Goal: Share content: Share content

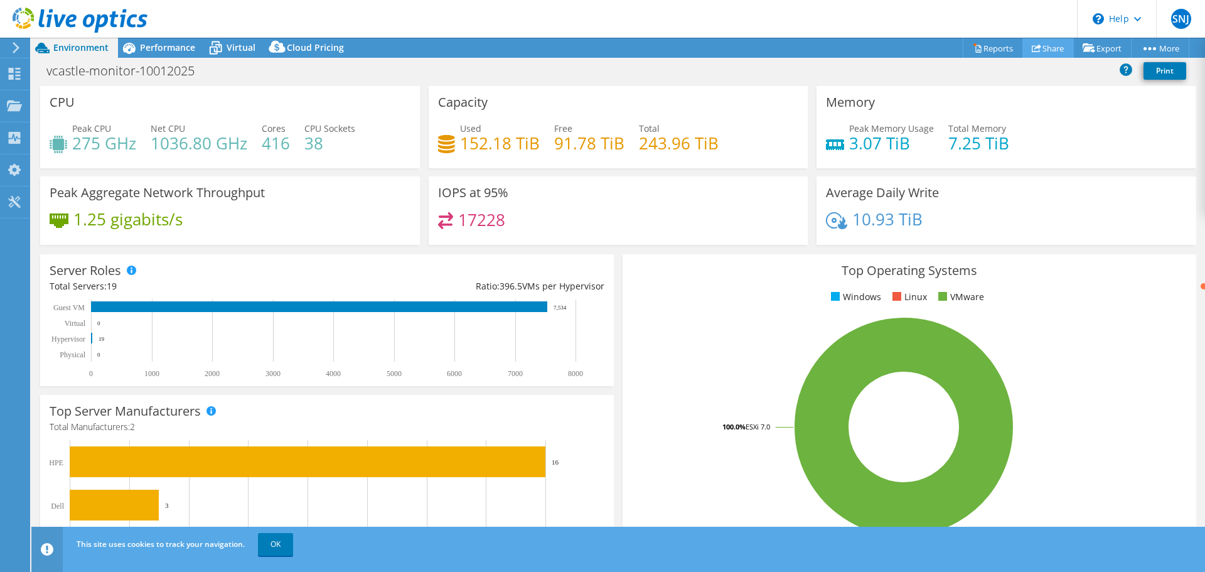
click at [1043, 51] on link "Share" at bounding box center [1047, 47] width 51 height 19
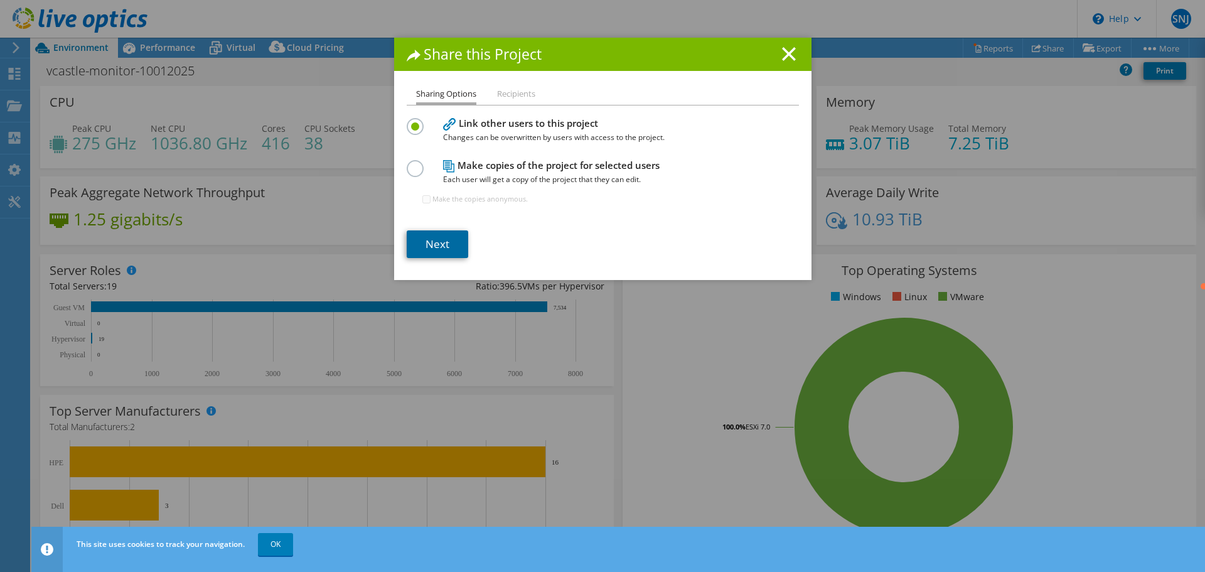
click at [429, 235] on link "Next" at bounding box center [437, 244] width 61 height 28
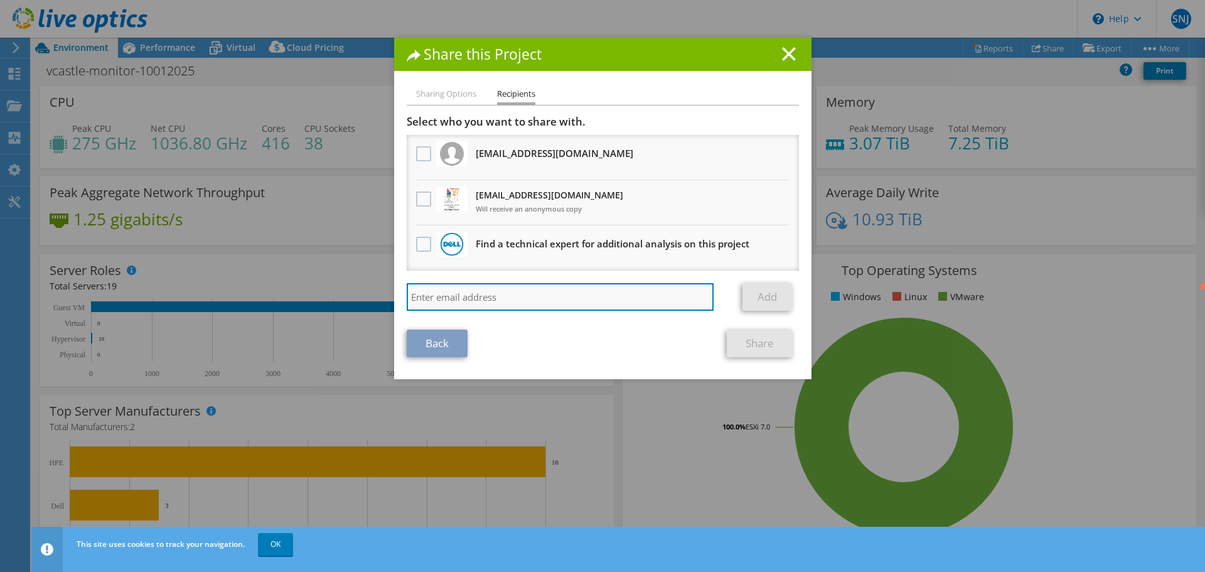
click at [631, 296] on input "search" at bounding box center [560, 297] width 307 height 28
type input "tlane@mttsvc.com"
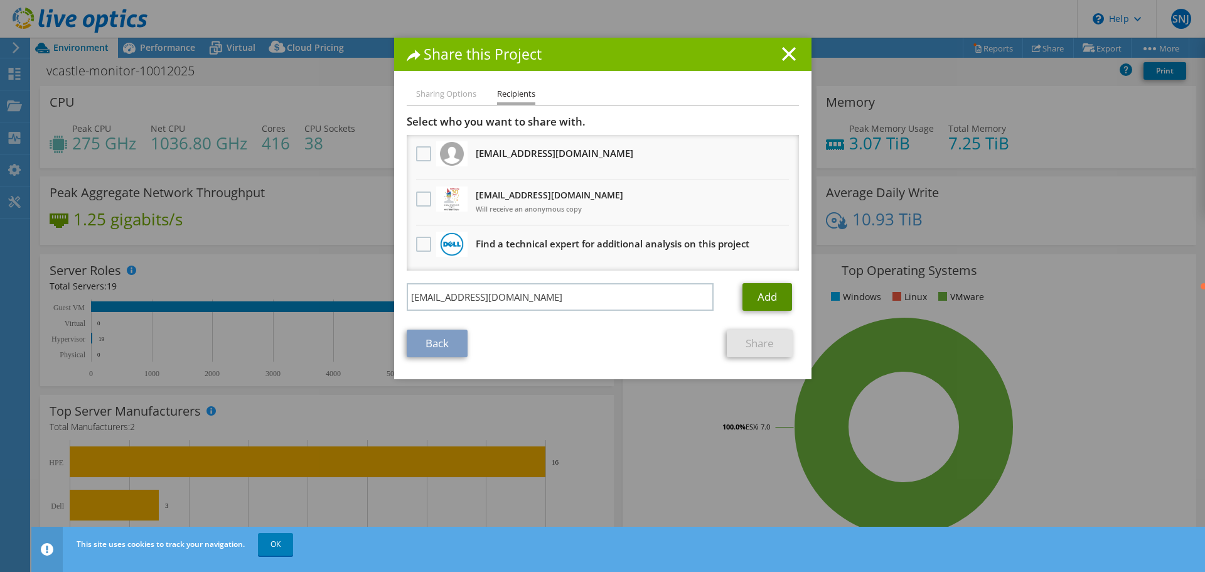
click at [772, 294] on link "Add" at bounding box center [767, 297] width 50 height 28
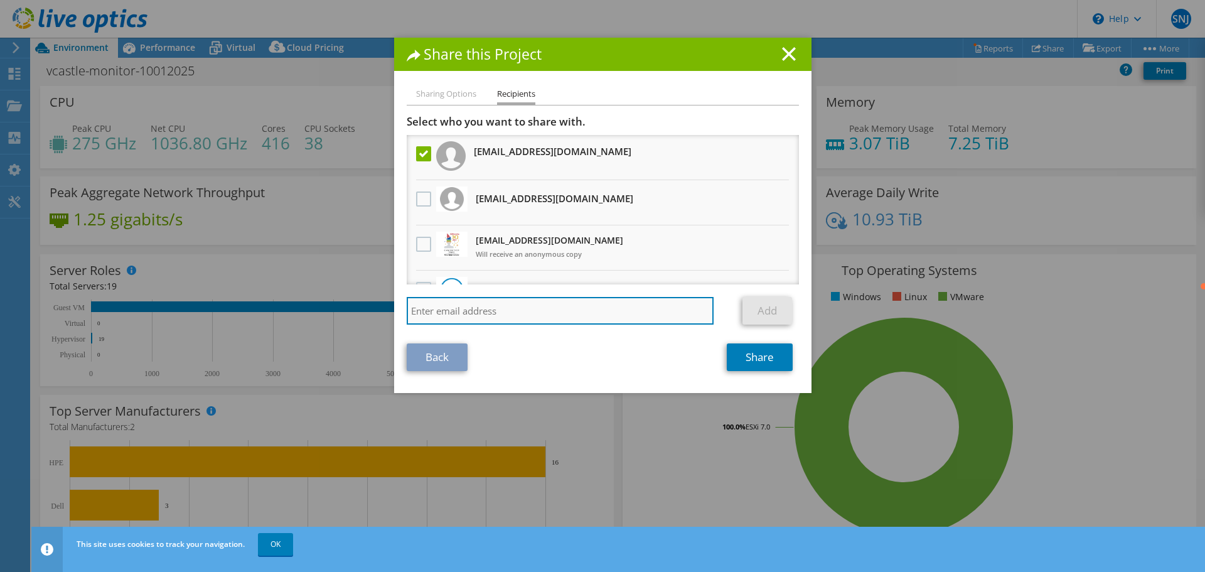
click at [494, 306] on input "search" at bounding box center [560, 311] width 307 height 28
type input "jcone@mttsvc.com"
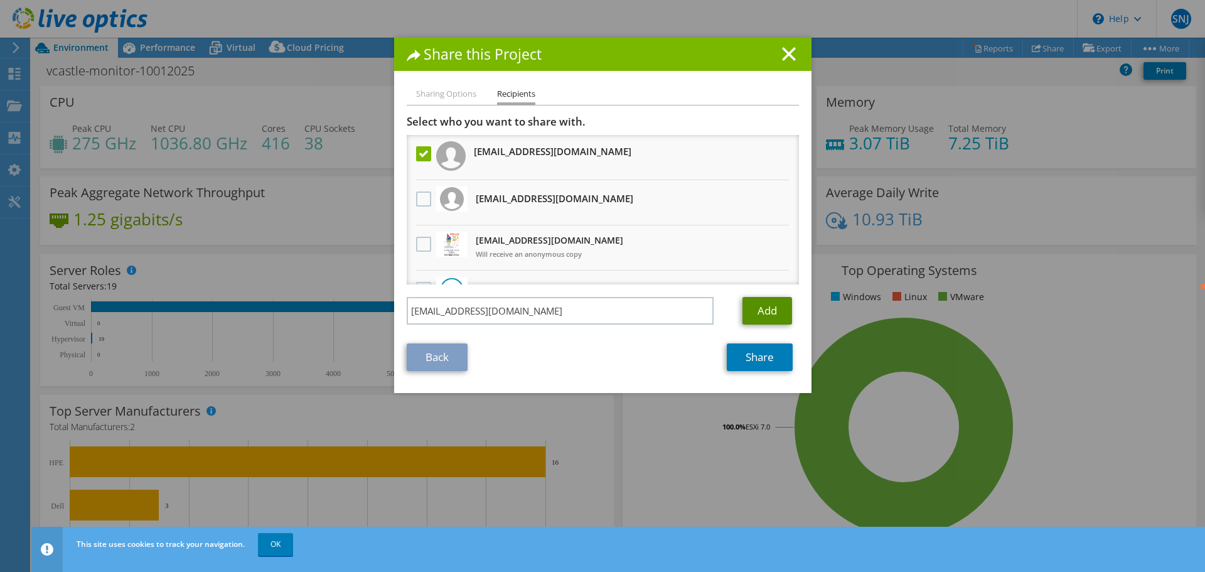
click at [761, 313] on link "Add" at bounding box center [767, 311] width 50 height 28
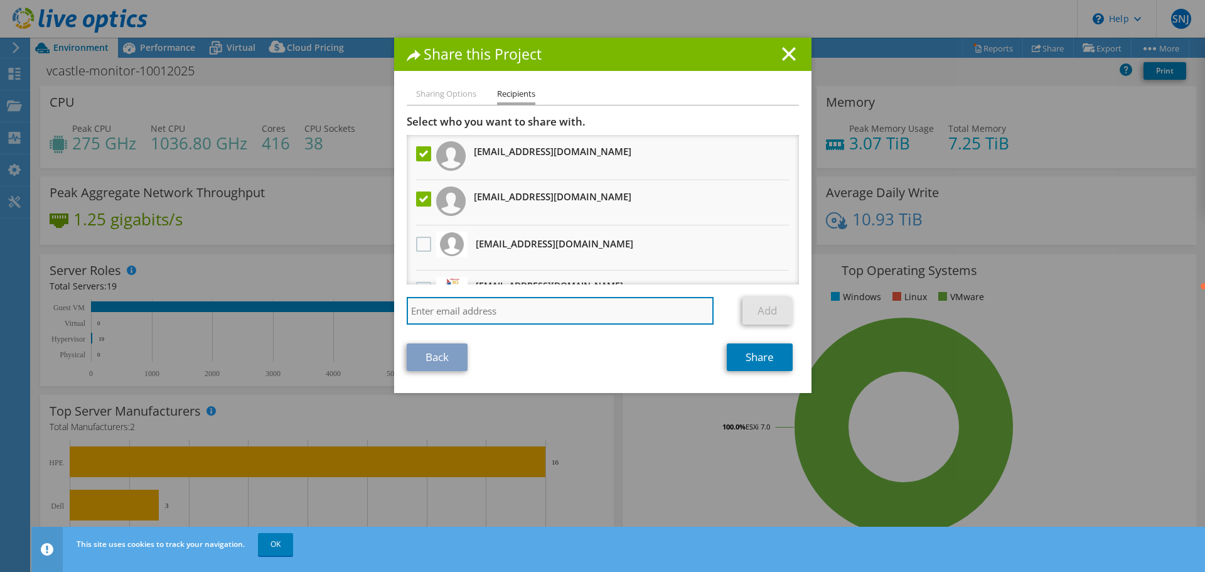
click at [550, 316] on input "search" at bounding box center [560, 311] width 307 height 28
type input "jsleeper@mttsvc.com"
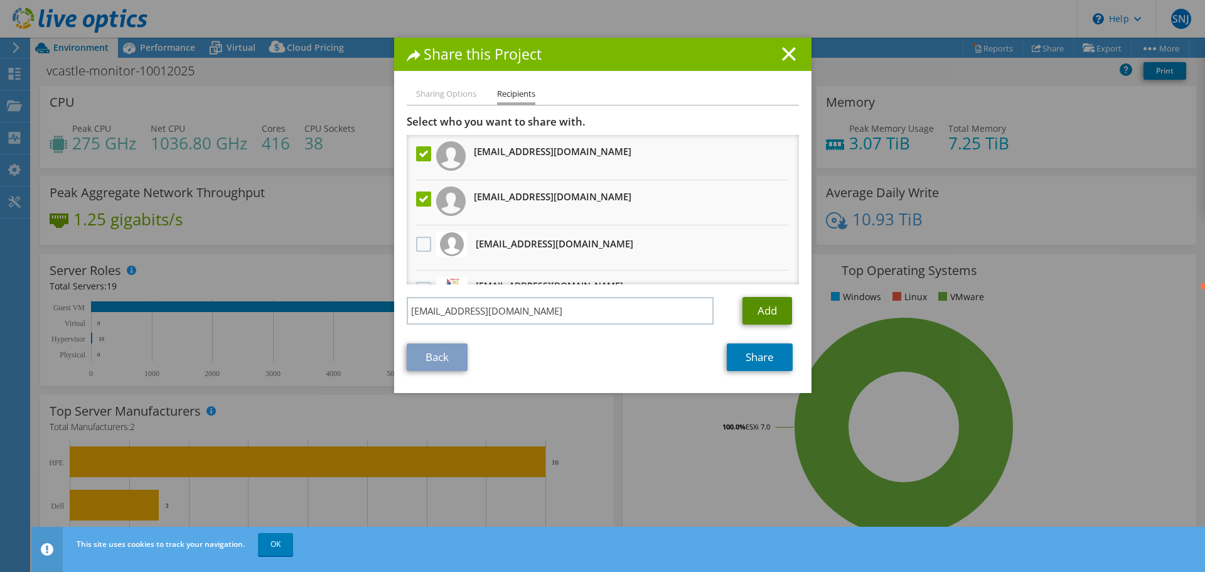
click at [778, 311] on link "Add" at bounding box center [767, 311] width 50 height 28
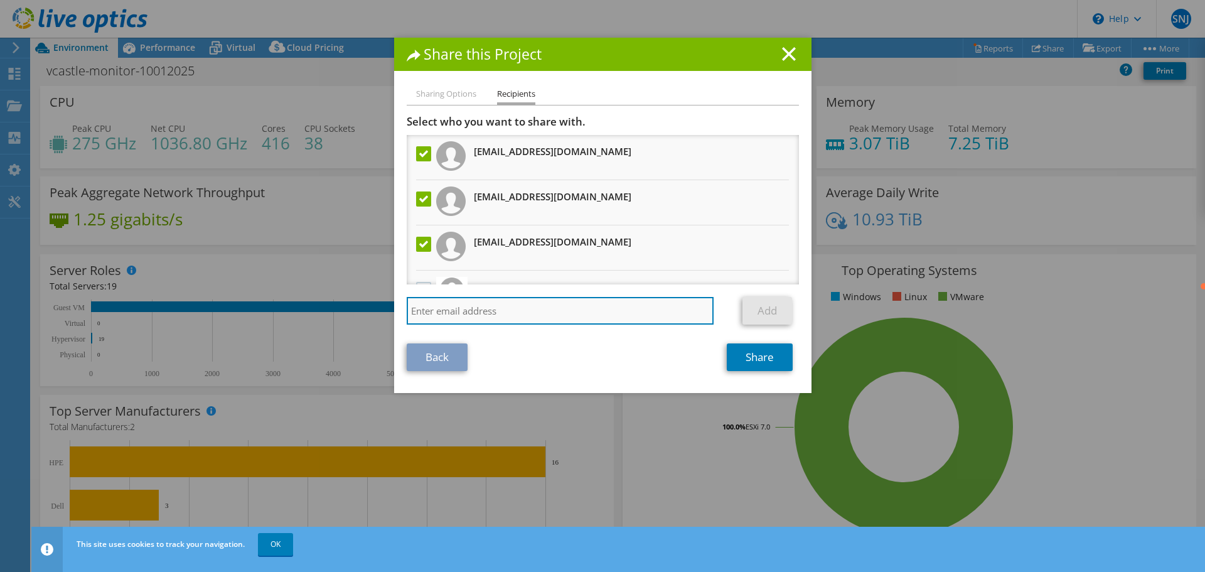
click at [512, 321] on input "search" at bounding box center [560, 311] width 307 height 28
type input "cscotto@mttsvc.com"
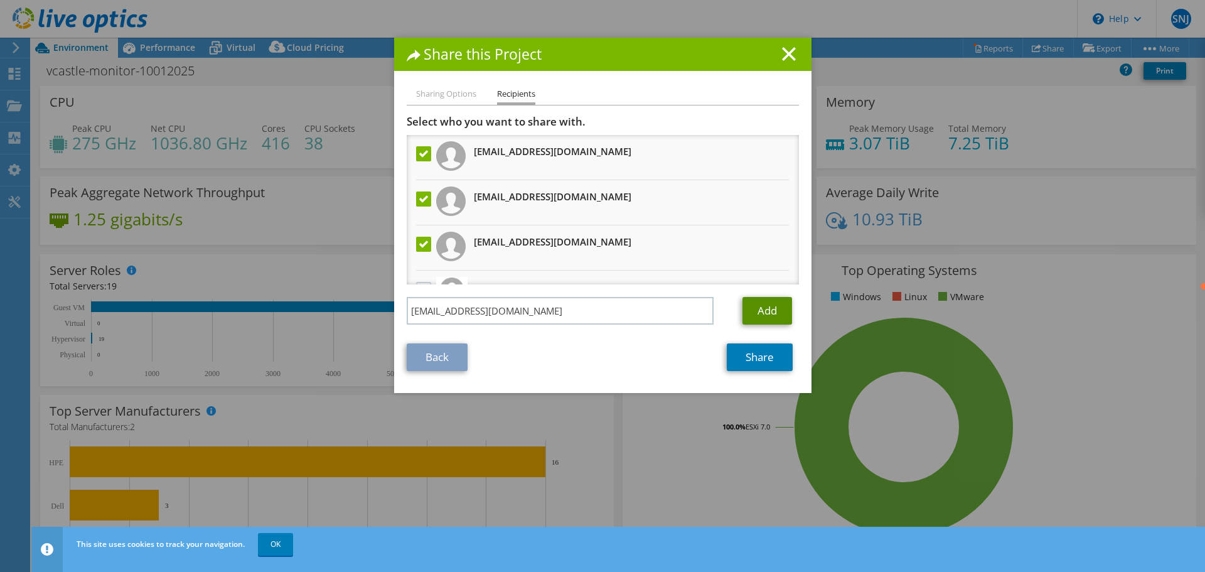
click at [750, 310] on link "Add" at bounding box center [767, 311] width 50 height 28
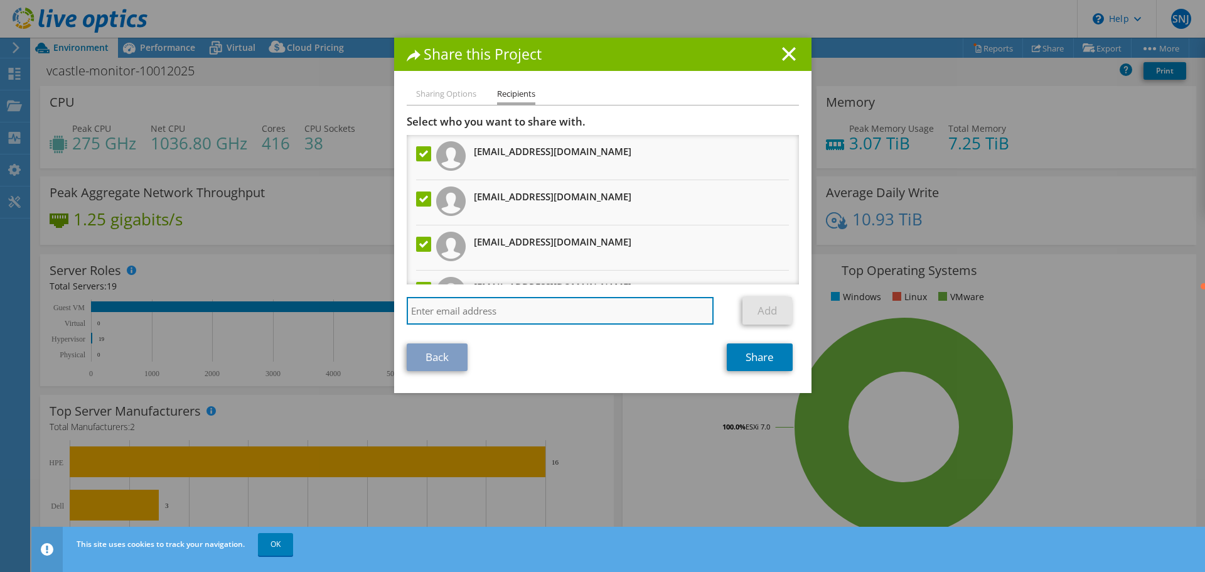
click at [539, 313] on input "search" at bounding box center [560, 311] width 307 height 28
paste input "aiken@ecpi.edu"
type input "aiken@ecpi.edu"
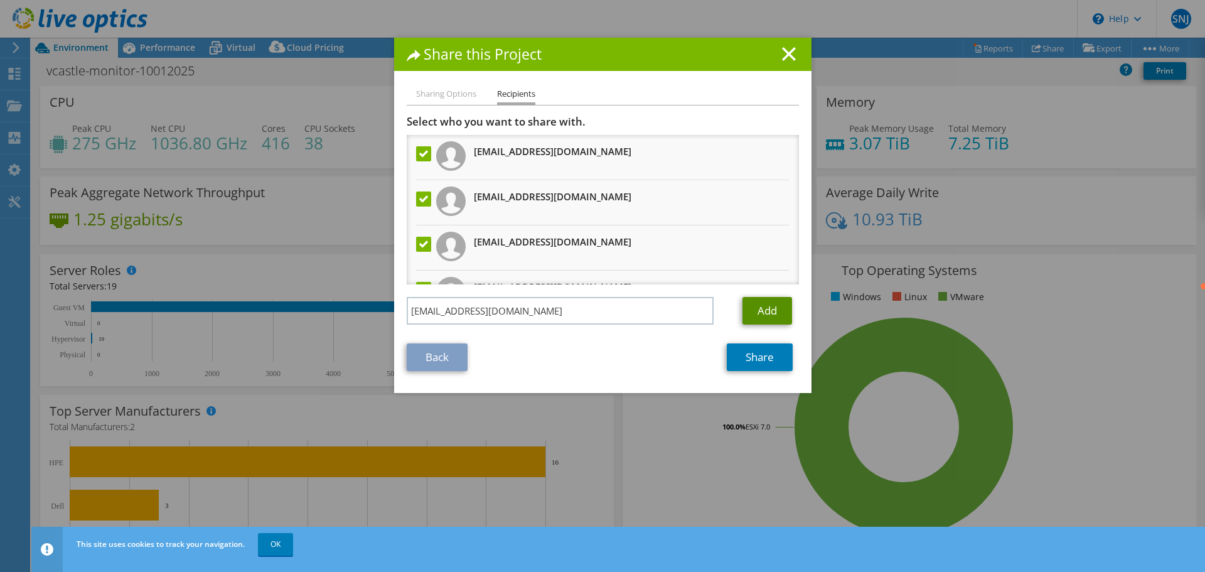
click at [773, 310] on link "Add" at bounding box center [767, 311] width 50 height 28
click at [749, 354] on link "Share" at bounding box center [760, 357] width 66 height 28
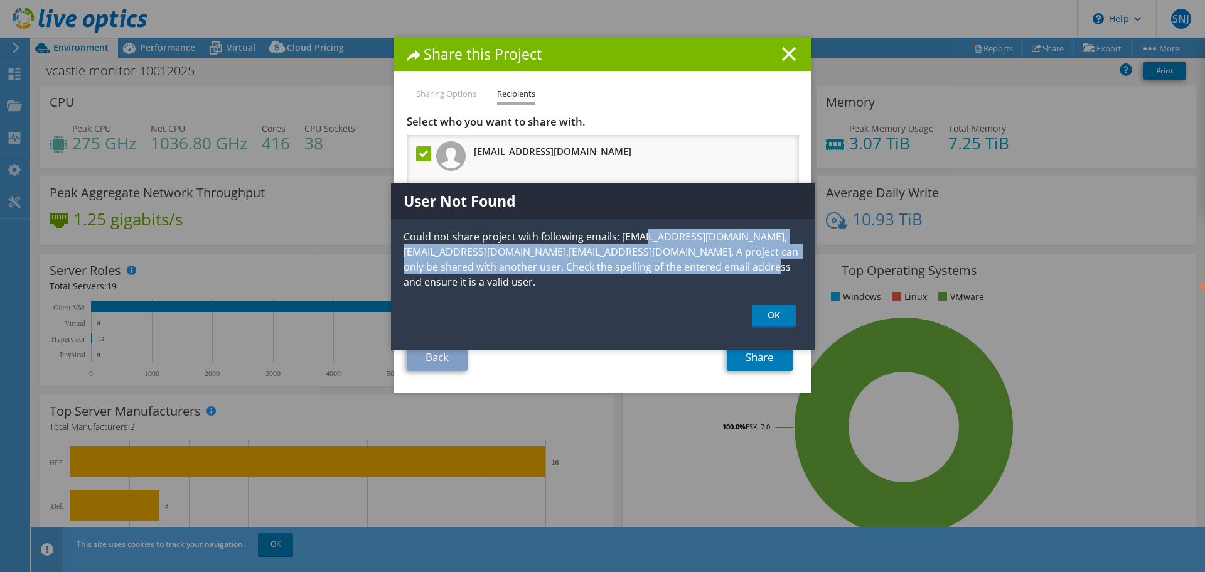
drag, startPoint x: 422, startPoint y: 248, endPoint x: 787, endPoint y: 282, distance: 366.1
click at [787, 282] on p "Could not share project with following emails: jsleeper@mttsvc.com,jcone@mttsvc…" at bounding box center [603, 259] width 424 height 60
click at [769, 316] on link "OK" at bounding box center [774, 315] width 44 height 23
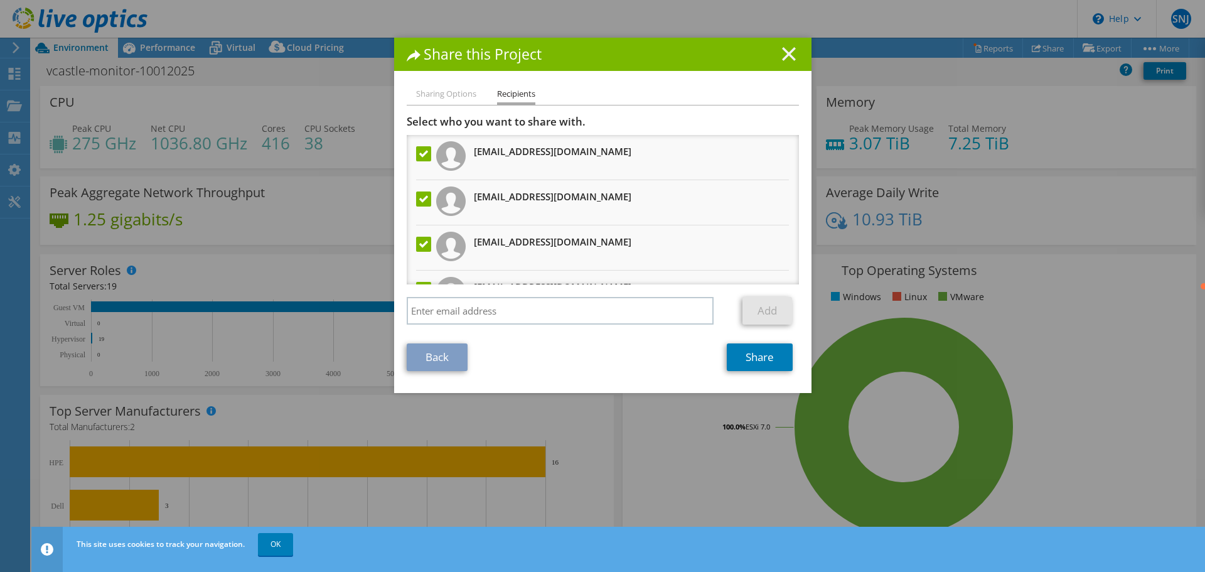
click at [784, 53] on line at bounding box center [789, 54] width 13 height 13
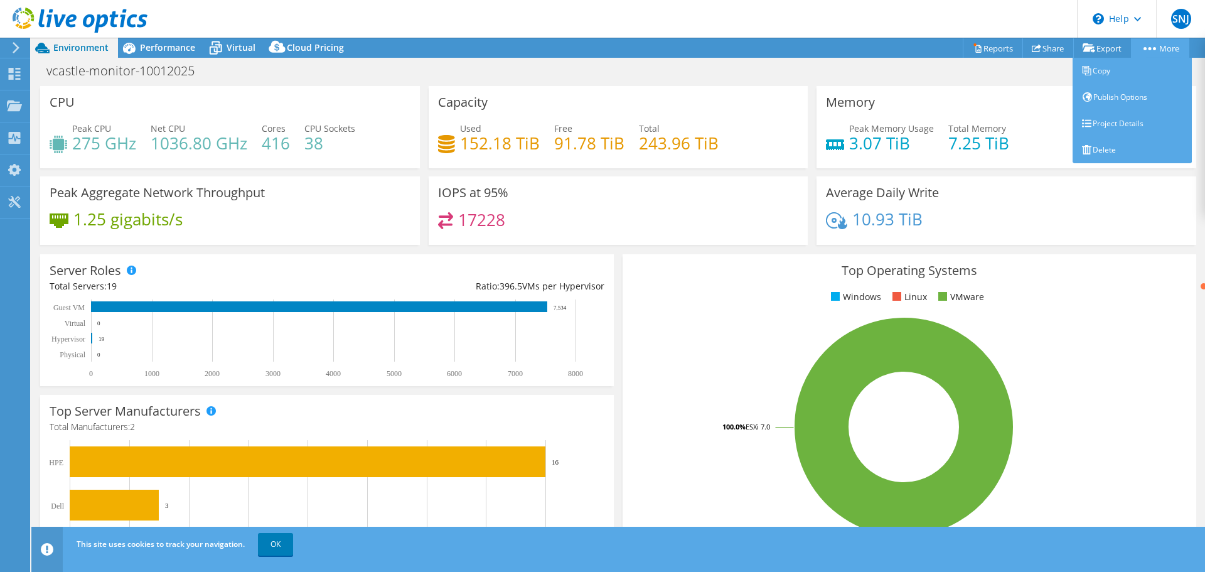
click at [1157, 45] on link "More" at bounding box center [1160, 47] width 58 height 19
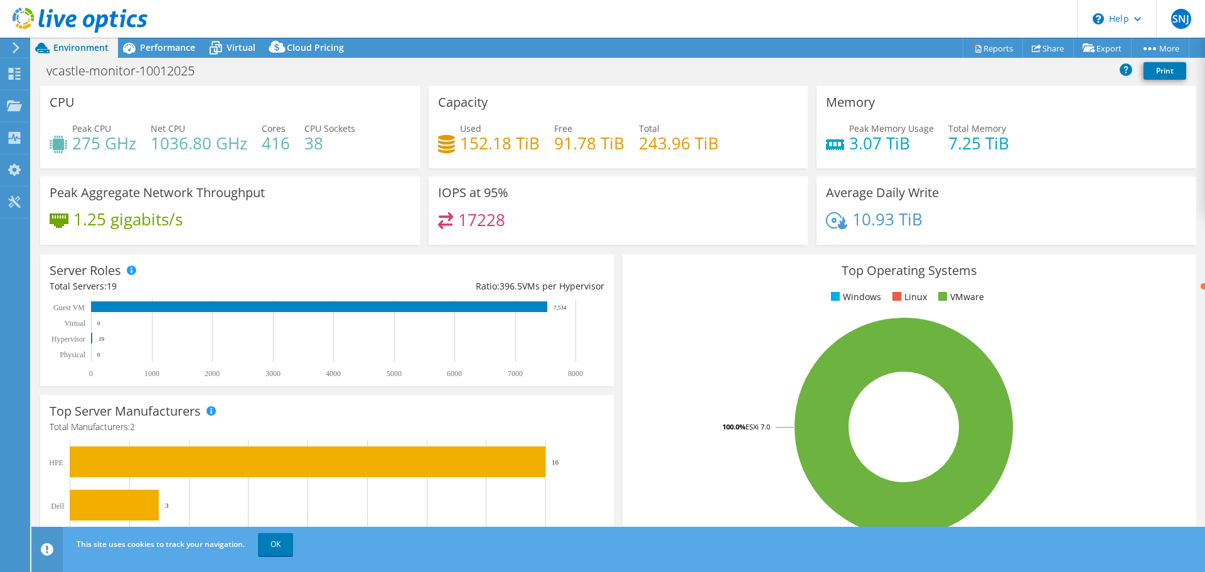
click at [13, 44] on icon at bounding box center [15, 47] width 9 height 11
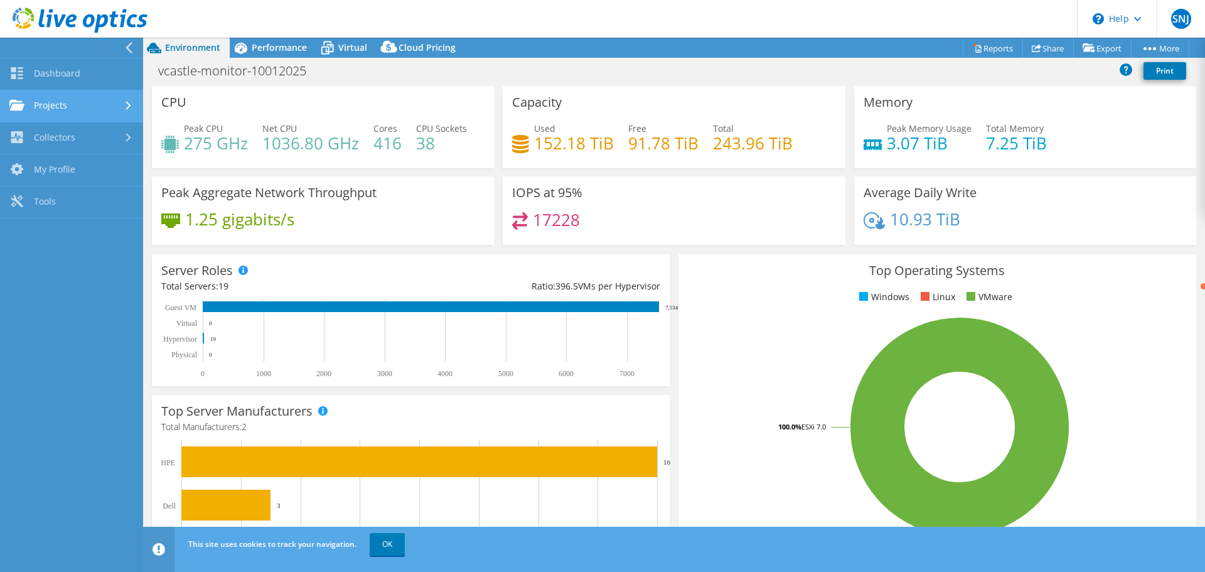
click at [65, 104] on link "Projects" at bounding box center [71, 106] width 143 height 32
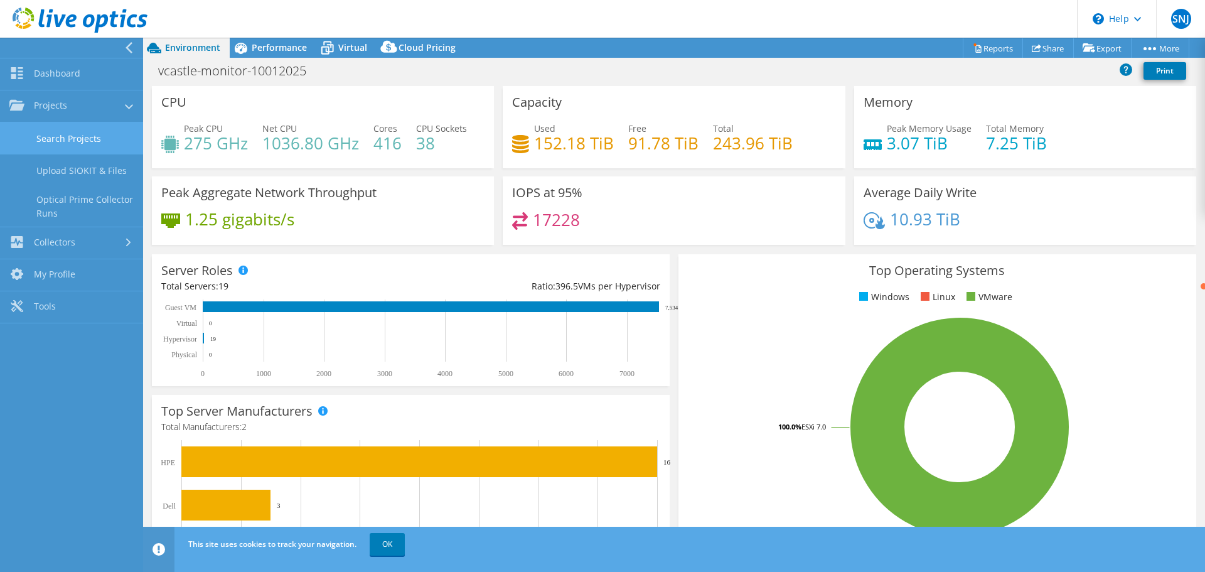
click at [67, 139] on link "Search Projects" at bounding box center [71, 138] width 143 height 32
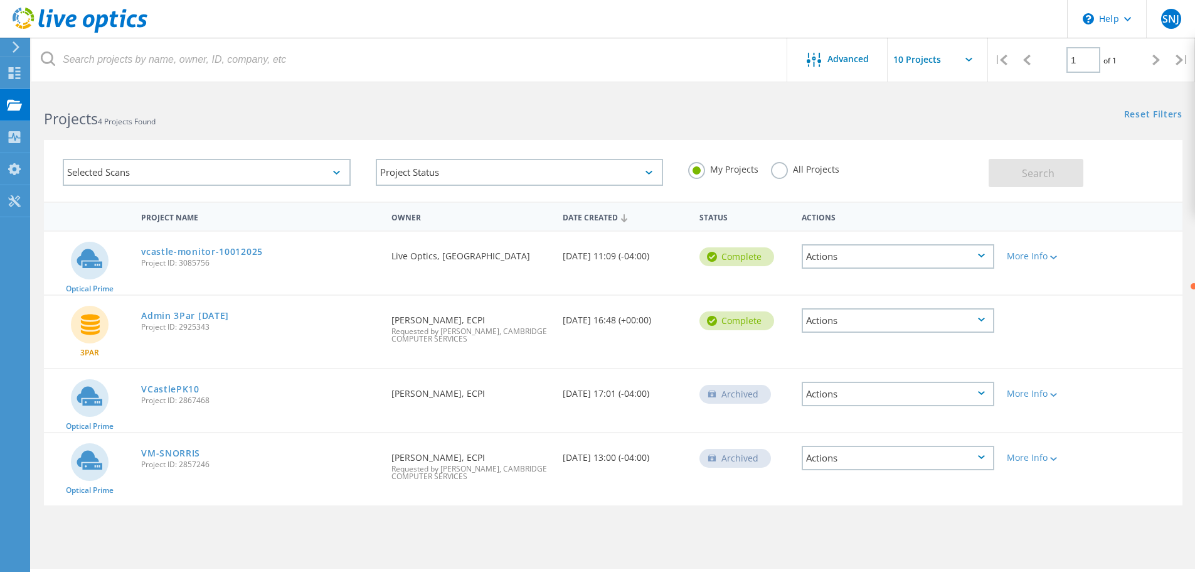
click at [876, 254] on div "Actions" at bounding box center [898, 256] width 193 height 24
click at [1044, 252] on div "More Info" at bounding box center [1046, 256] width 78 height 9
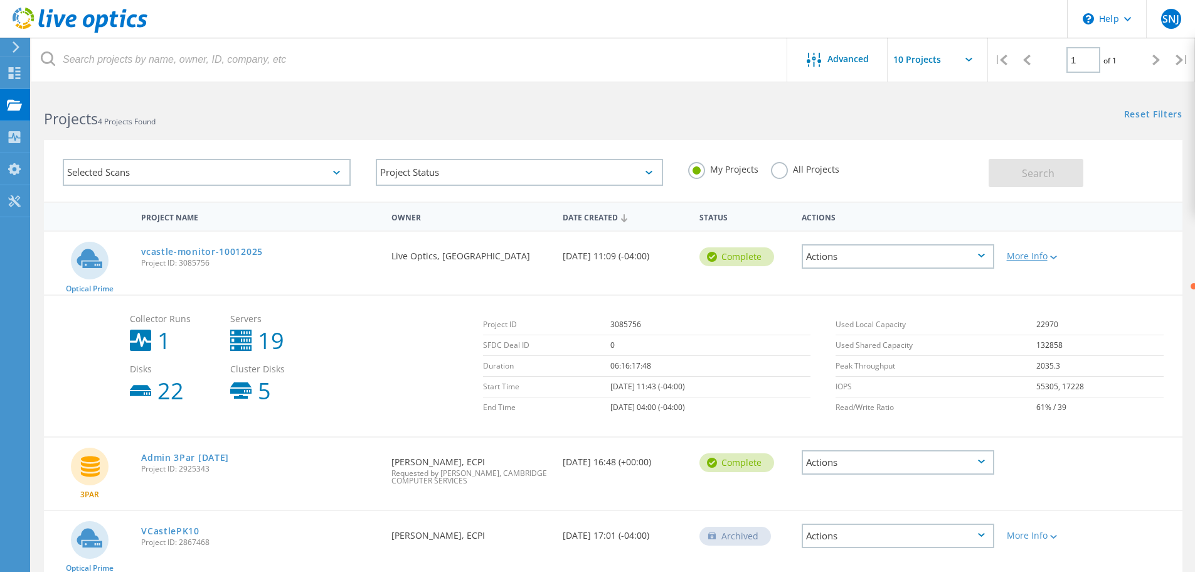
click at [1019, 259] on div "More Info" at bounding box center [1046, 256] width 78 height 9
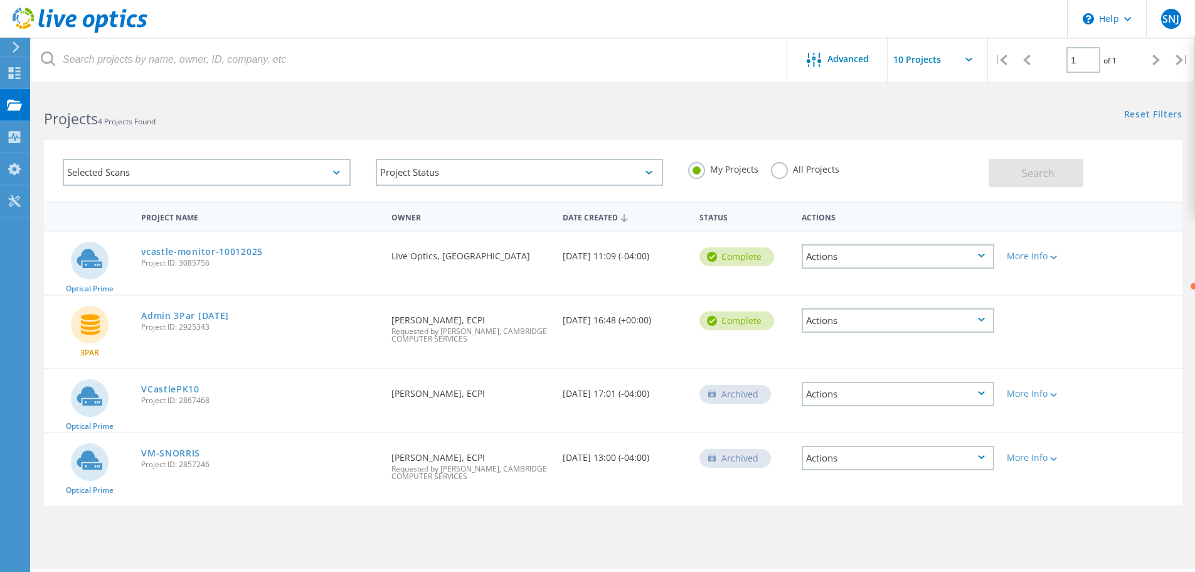
click at [978, 254] on icon at bounding box center [981, 256] width 7 height 4
click at [847, 58] on span "Advanced" at bounding box center [848, 59] width 41 height 9
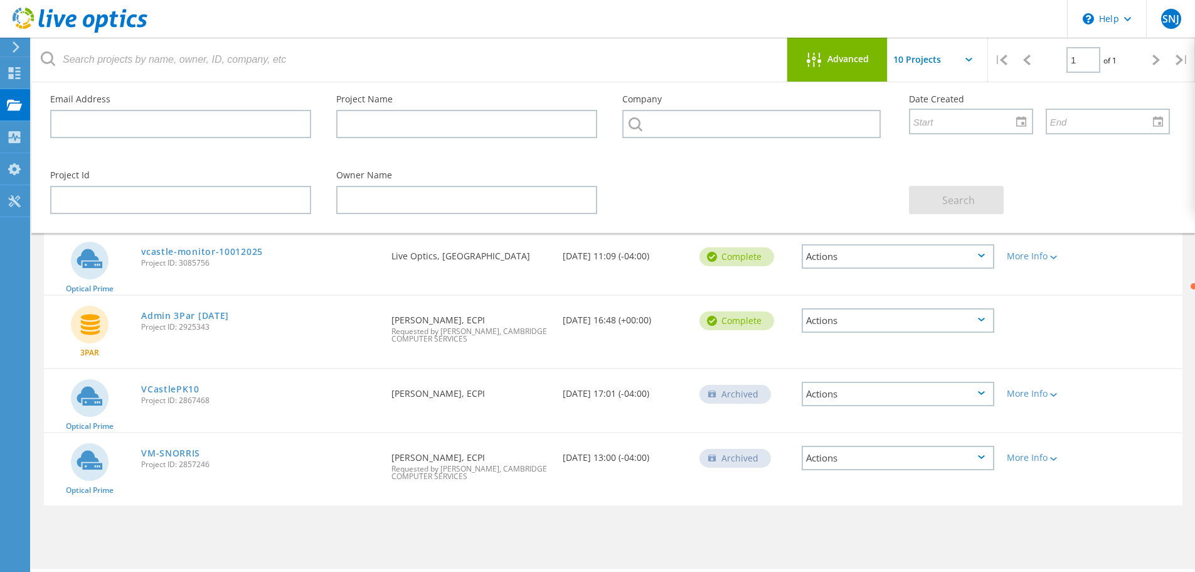
click at [847, 58] on span "Advanced" at bounding box center [848, 59] width 41 height 9
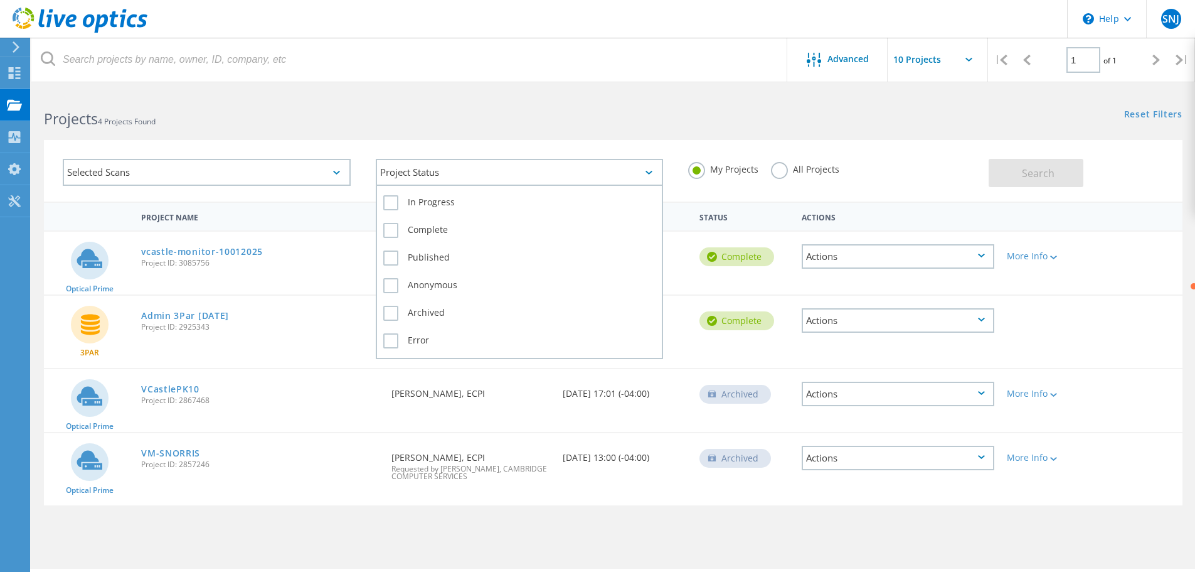
click at [442, 174] on div "Project Status" at bounding box center [520, 172] width 288 height 27
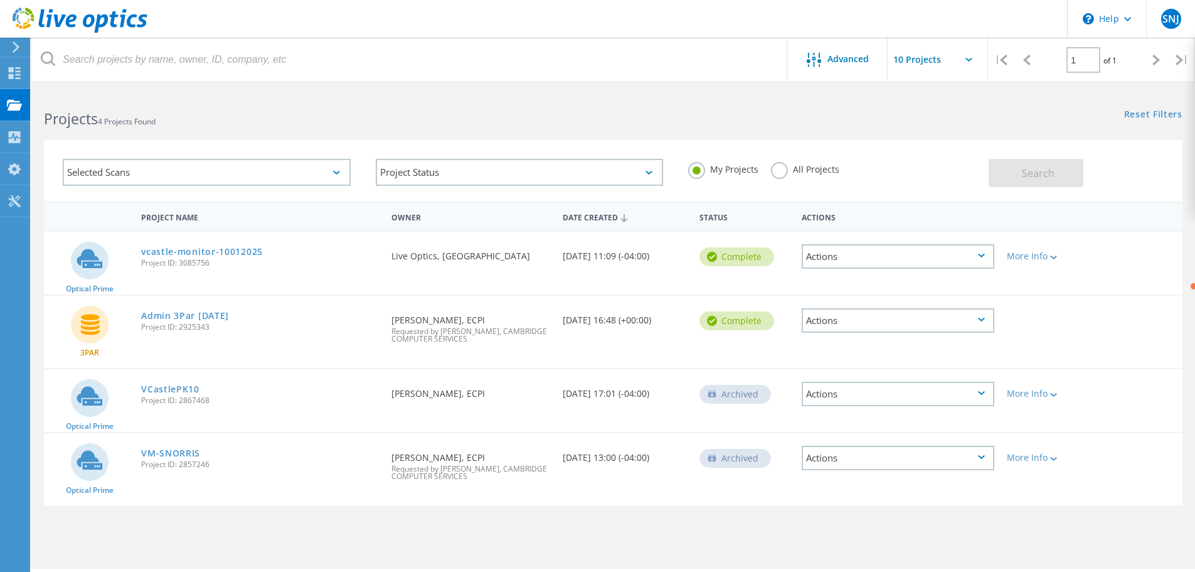
click at [444, 134] on div "Selected Scans Project Status In Progress Complete Published Anonymous Archived…" at bounding box center [613, 162] width 1164 height 77
click at [254, 169] on div "Selected Scans" at bounding box center [207, 172] width 288 height 27
click at [361, 111] on h2 "Projects 4 Projects Found" at bounding box center [322, 119] width 557 height 21
click at [19, 100] on icon at bounding box center [14, 105] width 15 height 12
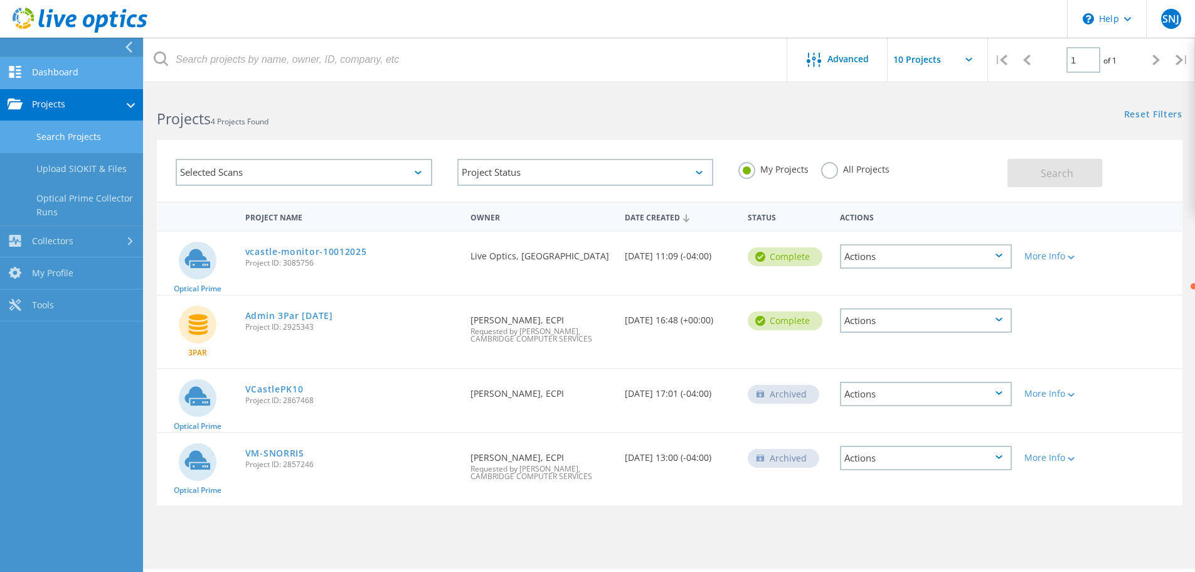
click at [74, 68] on link "Dashboard" at bounding box center [71, 73] width 143 height 32
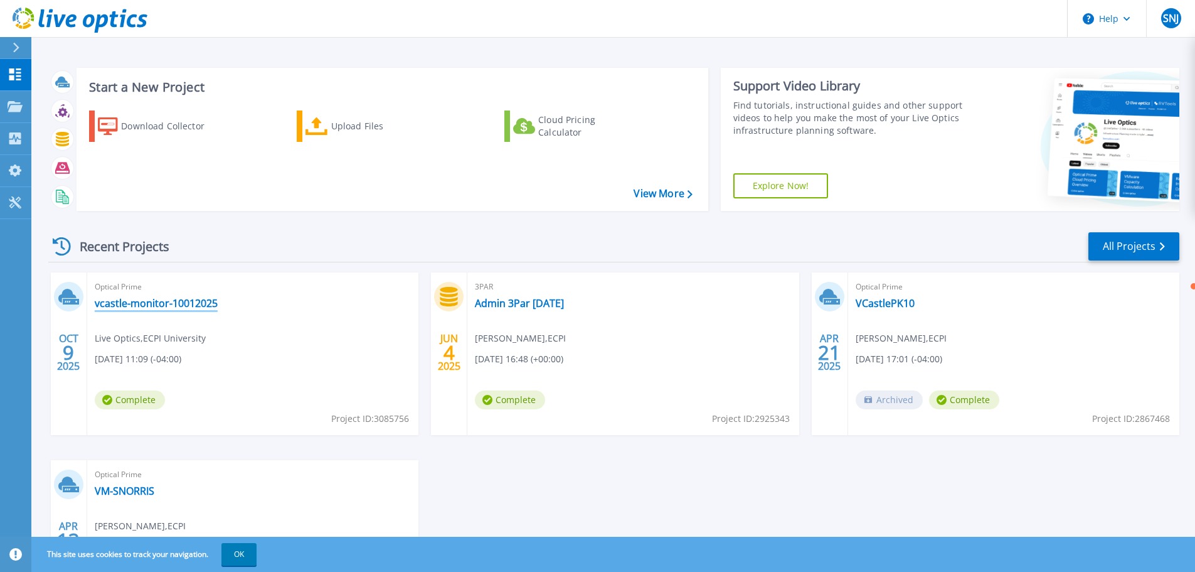
click at [160, 307] on link "vcastle-monitor-10012025" at bounding box center [156, 303] width 123 height 13
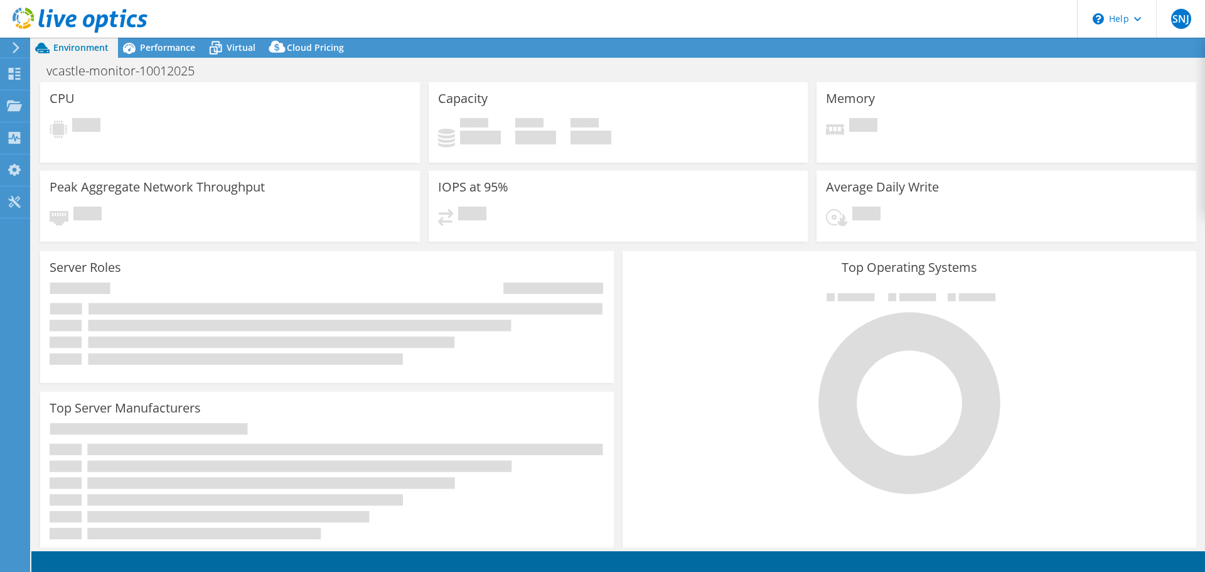
select select "USD"
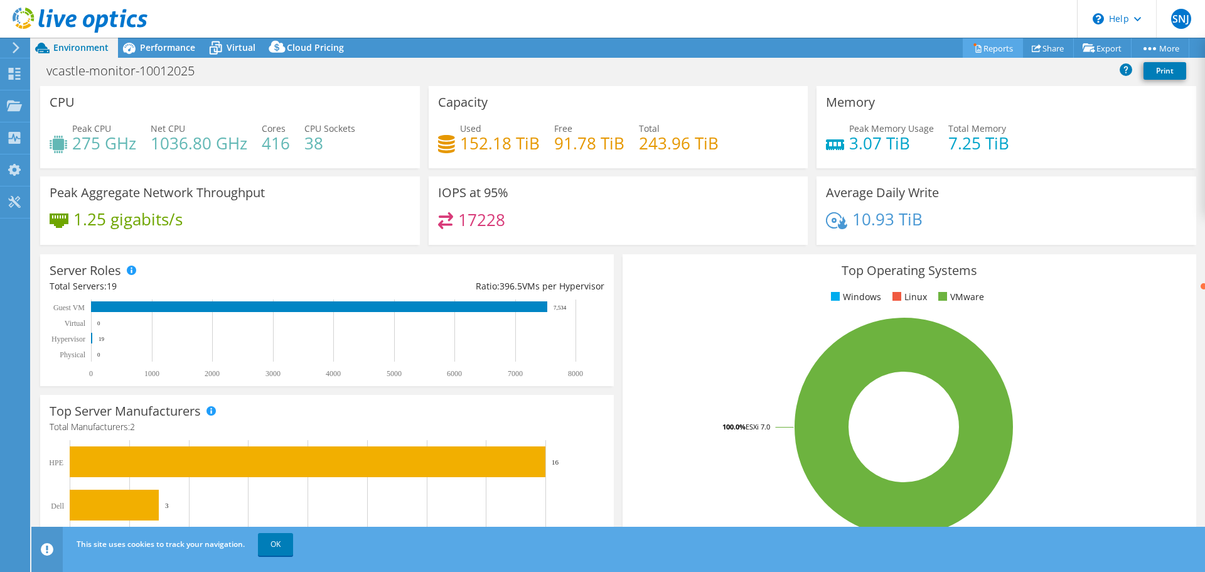
click at [975, 46] on link "Reports" at bounding box center [993, 47] width 60 height 19
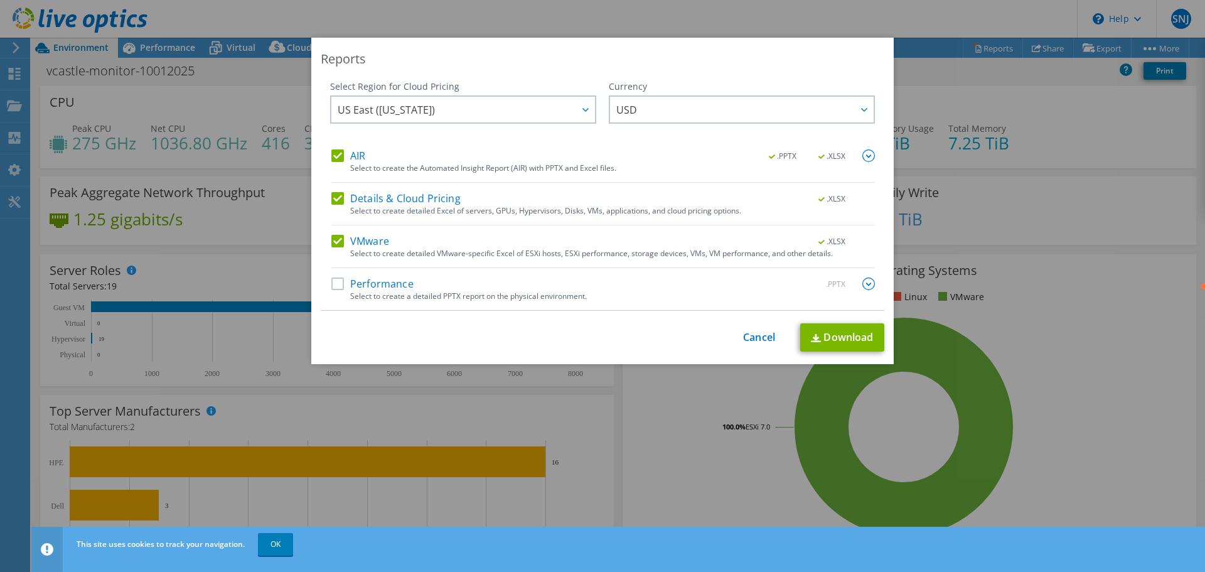
click at [337, 284] on label "Performance" at bounding box center [372, 283] width 82 height 13
click at [0, 0] on input "Performance" at bounding box center [0, 0] width 0 height 0
click at [828, 339] on link "Download" at bounding box center [842, 337] width 84 height 28
